Goal: Obtain resource: Download file/media

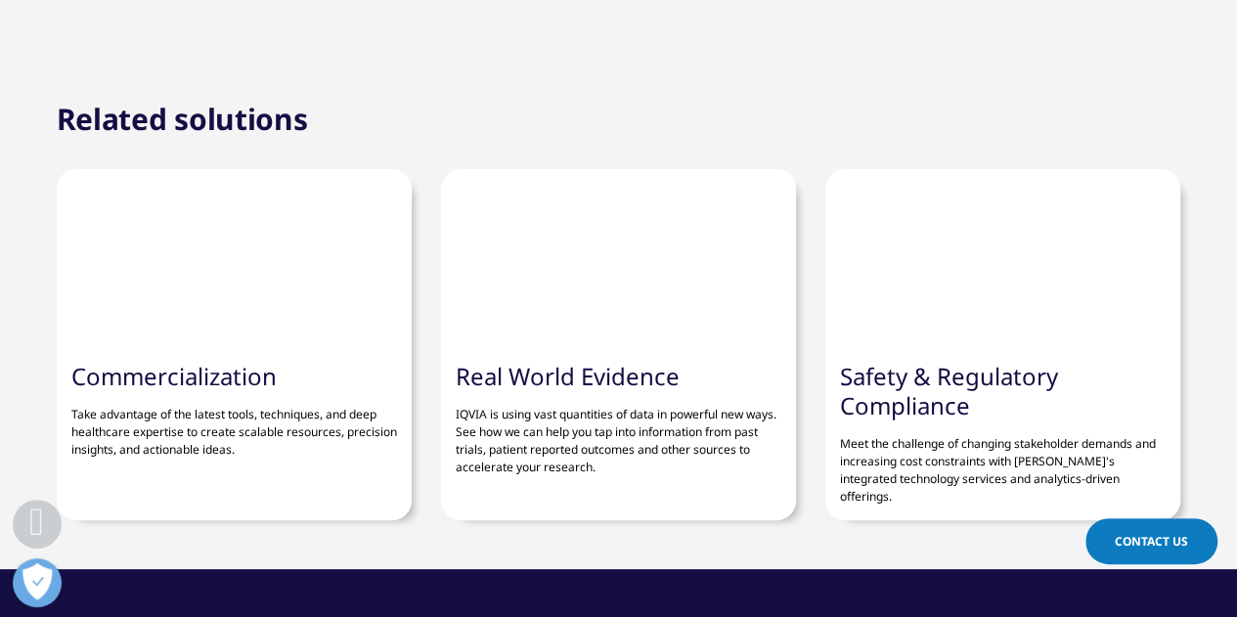
scroll to position [6646, 0]
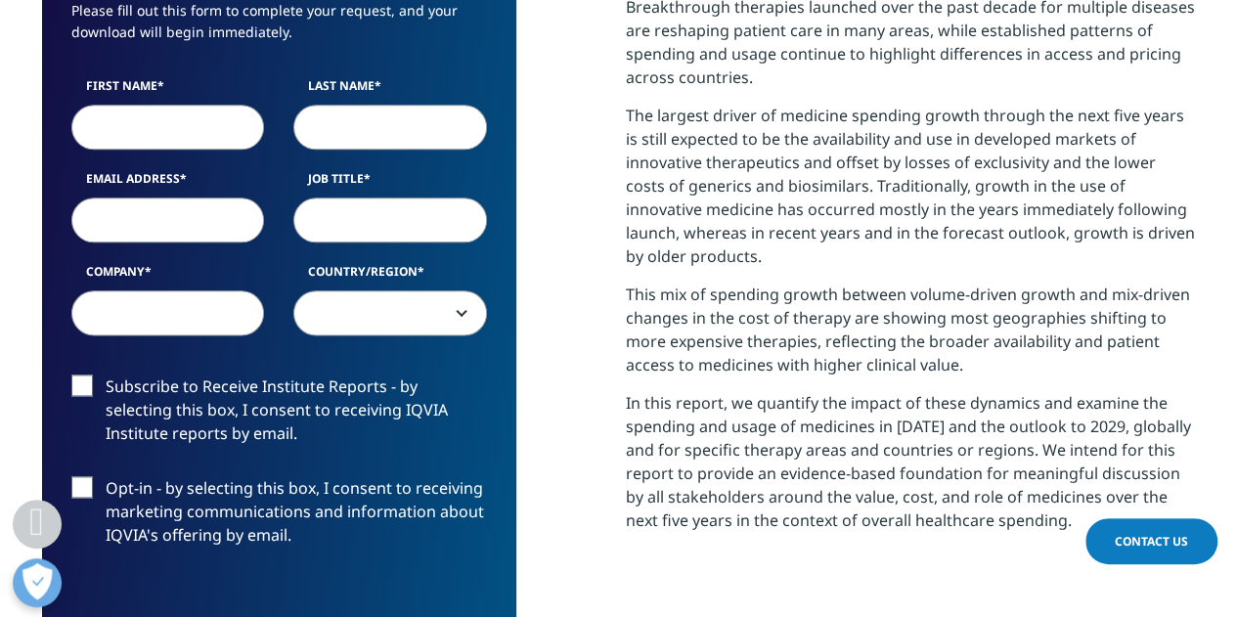
scroll to position [978, 0]
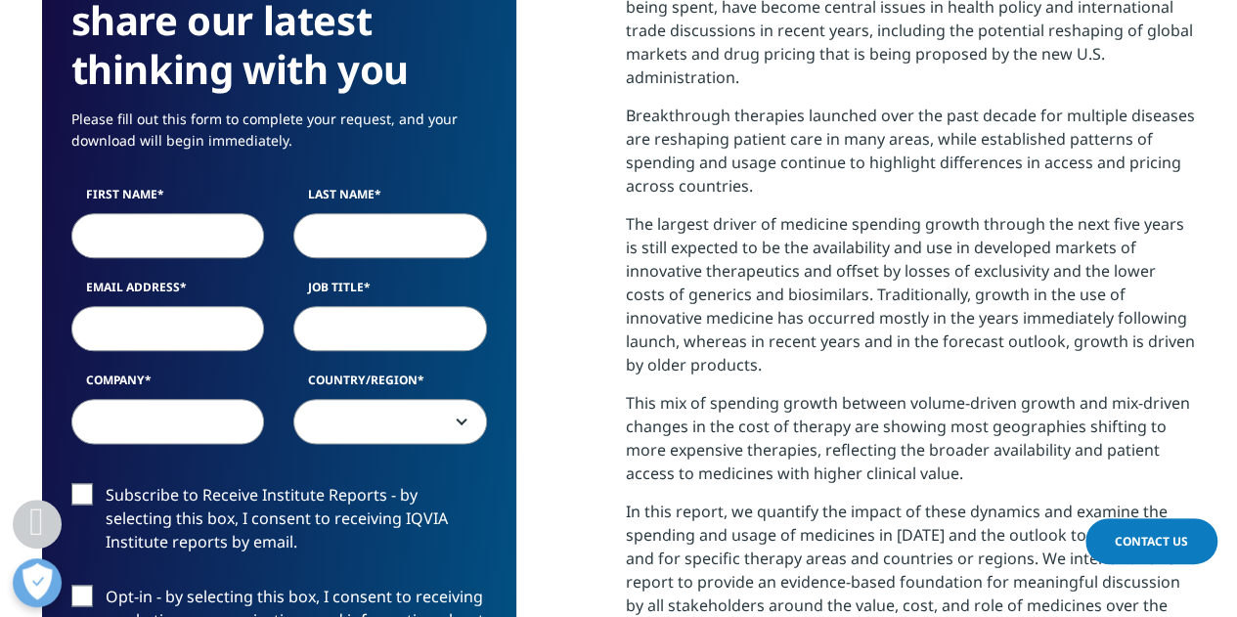
click at [131, 213] on input "First Name" at bounding box center [168, 235] width 194 height 45
type input "Michael"
type input "Fath"
type input "michaelfath@cavabio.com"
type input "Cavabio Consulting LLC"
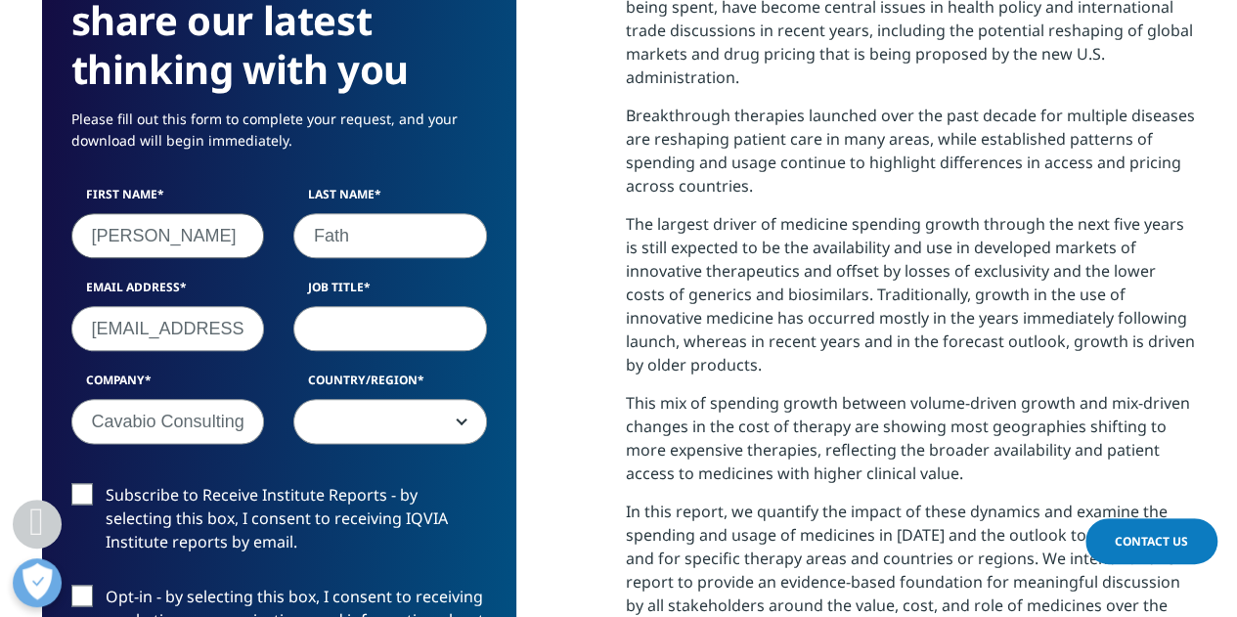
select select "[GEOGRAPHIC_DATA]"
click at [387, 306] on input "Job Title" at bounding box center [390, 328] width 194 height 45
type input "President"
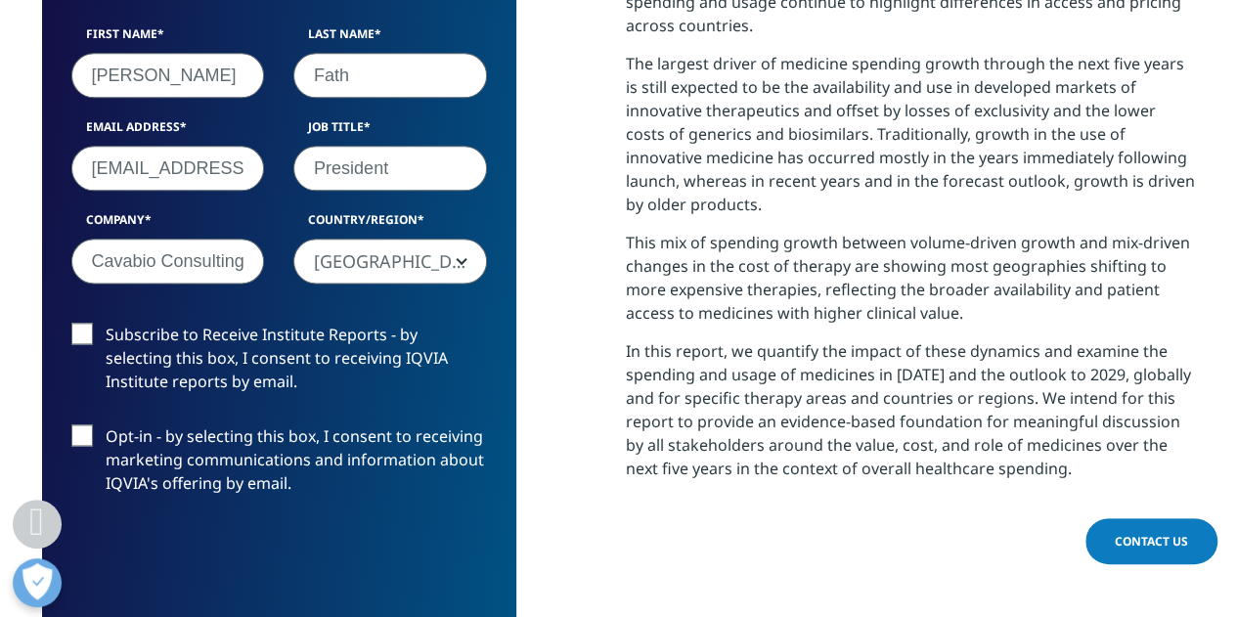
scroll to position [1174, 0]
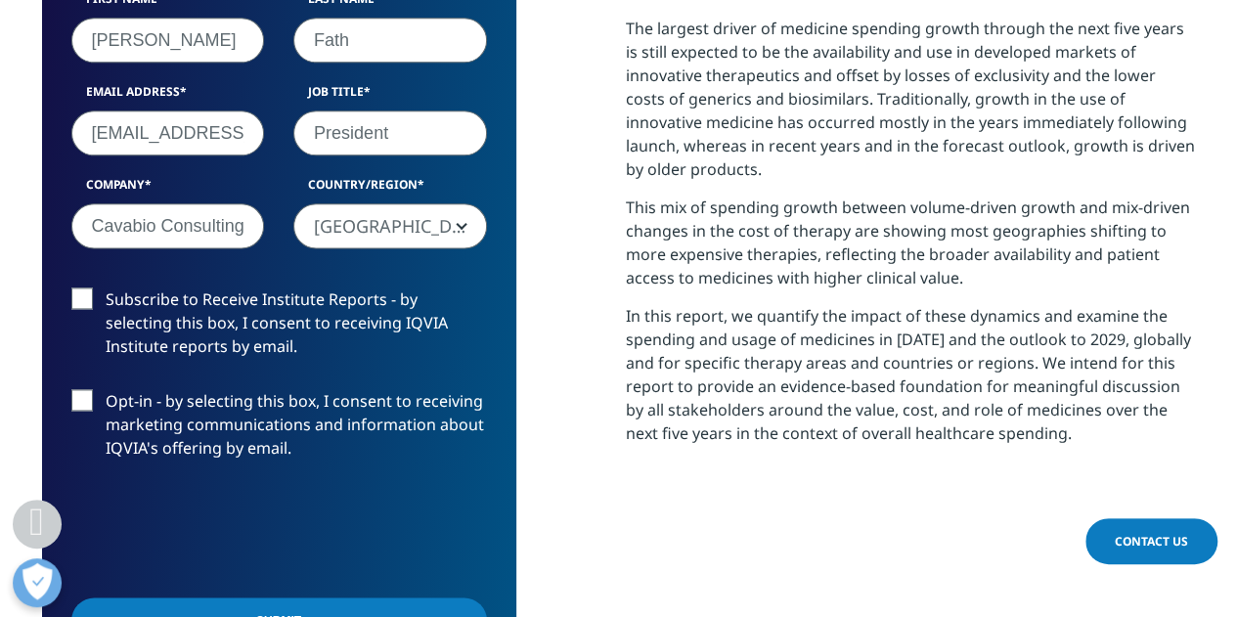
click at [84, 288] on label "Subscribe to Receive Institute Reports - by selecting this box, I consent to re…" at bounding box center [279, 328] width 416 height 81
click at [106, 288] on input "Subscribe to Receive Institute Reports - by selecting this box, I consent to re…" at bounding box center [106, 288] width 0 height 0
click at [312, 598] on input "Submit" at bounding box center [279, 621] width 416 height 46
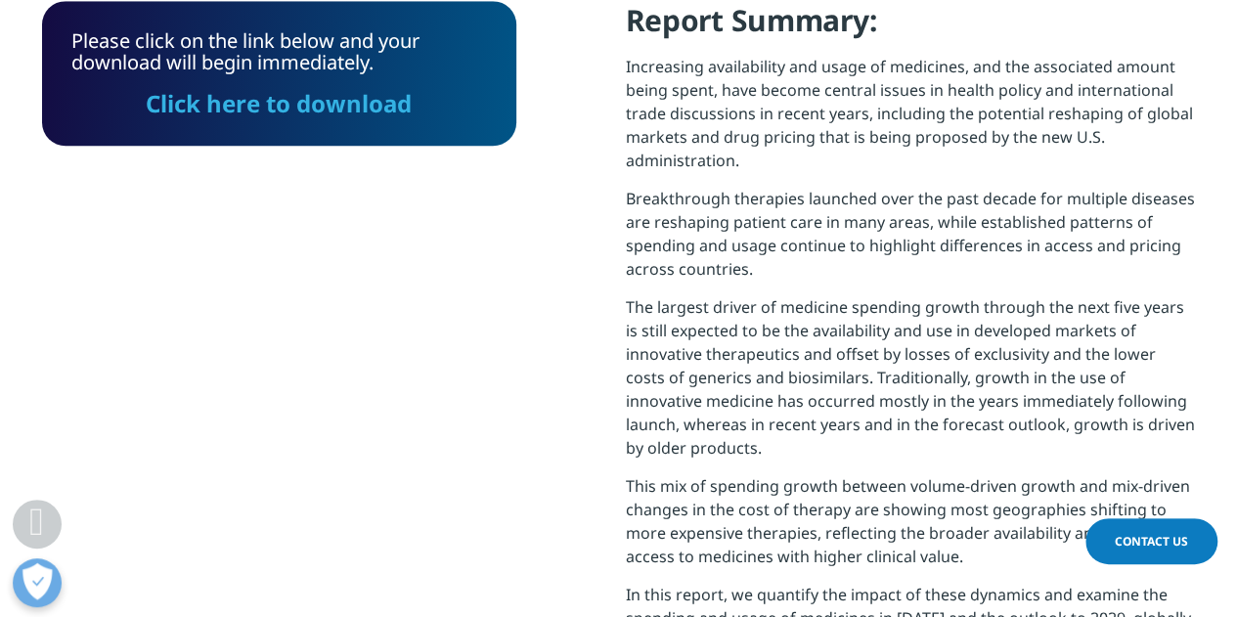
scroll to position [786, 1154]
click at [330, 87] on link "Click here to download" at bounding box center [279, 103] width 266 height 32
